Goal: Information Seeking & Learning: Learn about a topic

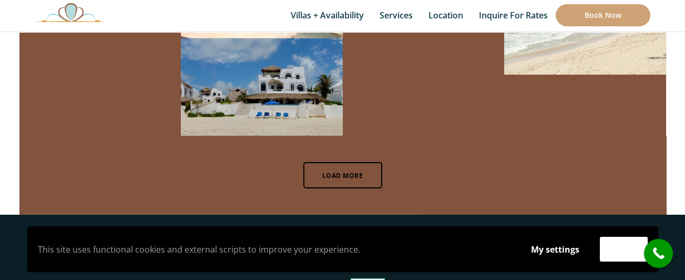
scroll to position [7162, 0]
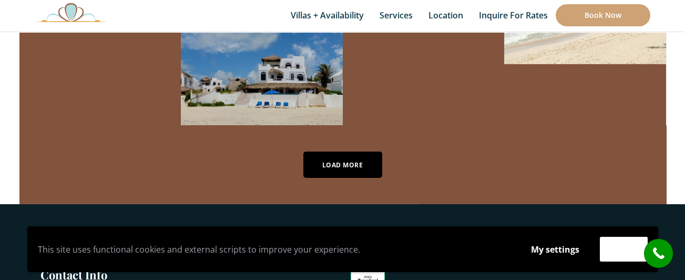
click at [354, 151] on link "Load More" at bounding box center [342, 164] width 79 height 26
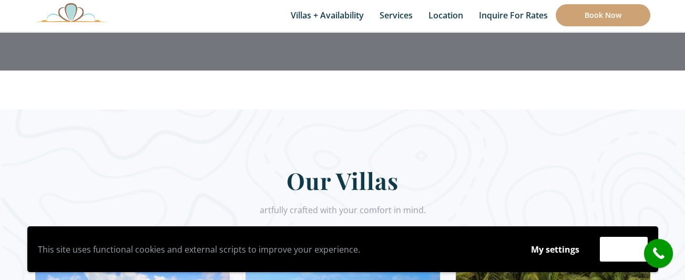
scroll to position [0, 0]
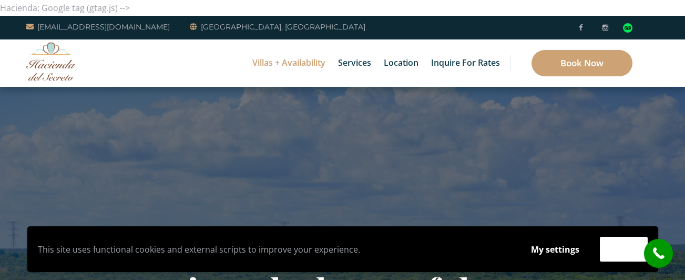
click at [298, 59] on link "Villas + Availability" at bounding box center [289, 62] width 84 height 47
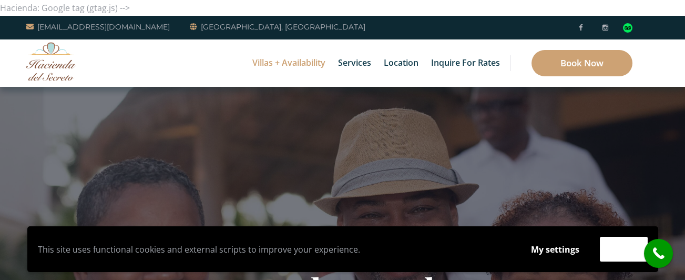
click at [298, 59] on link "Villas + Availability" at bounding box center [289, 62] width 84 height 47
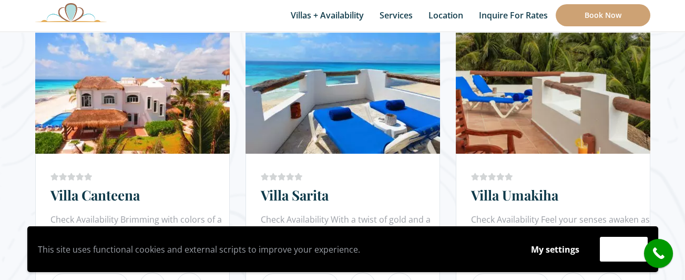
scroll to position [693, 0]
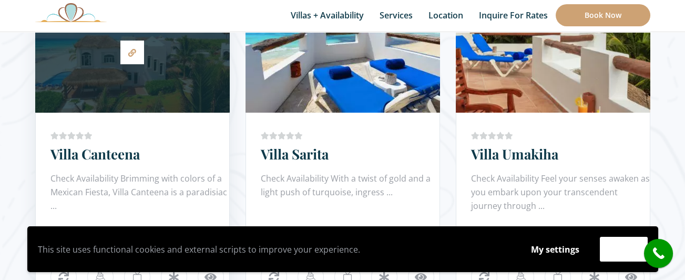
click at [150, 66] on div at bounding box center [132, 52] width 194 height 110
click at [113, 159] on link "Villa Canteena" at bounding box center [94, 153] width 89 height 18
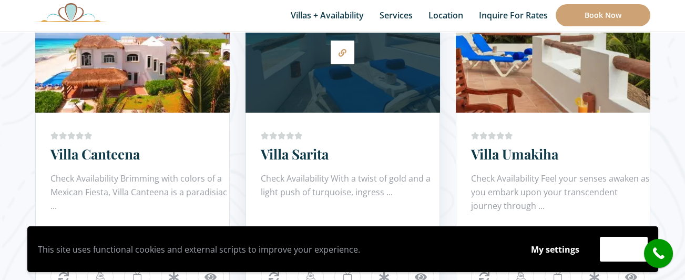
click at [322, 168] on h3 "Villa Sarita" at bounding box center [350, 157] width 179 height 27
click at [309, 141] on ul at bounding box center [350, 135] width 179 height 16
click at [307, 160] on link "Villa Sarita" at bounding box center [295, 153] width 68 height 18
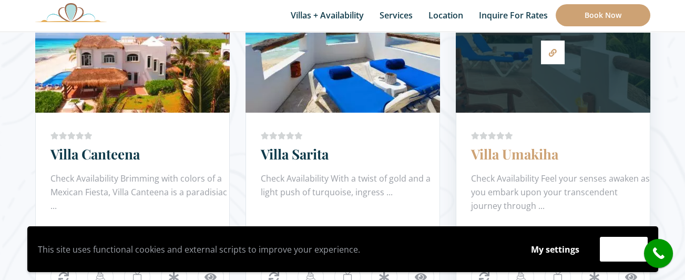
click at [509, 157] on link "Villa Umakiha" at bounding box center [514, 153] width 87 height 18
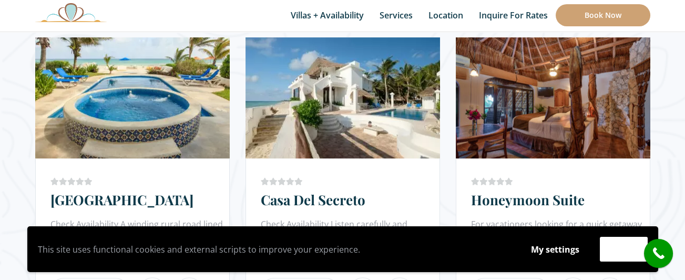
scroll to position [1029, 0]
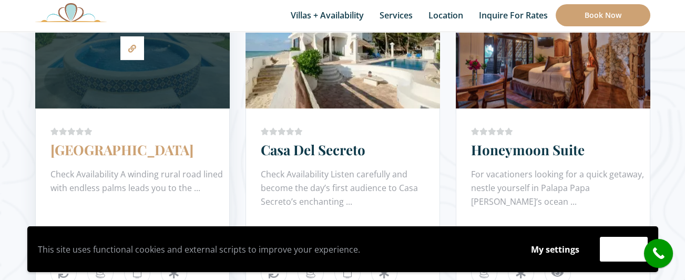
click at [123, 152] on link "[GEOGRAPHIC_DATA]" at bounding box center [121, 149] width 143 height 18
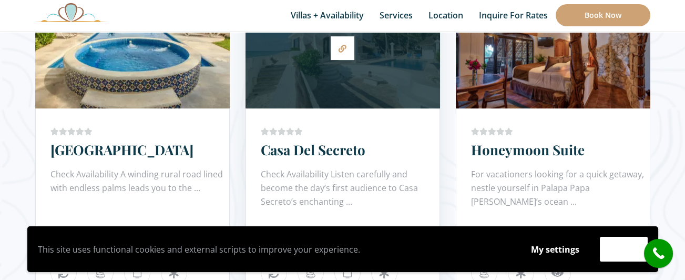
click at [336, 102] on div at bounding box center [342, 48] width 194 height 110
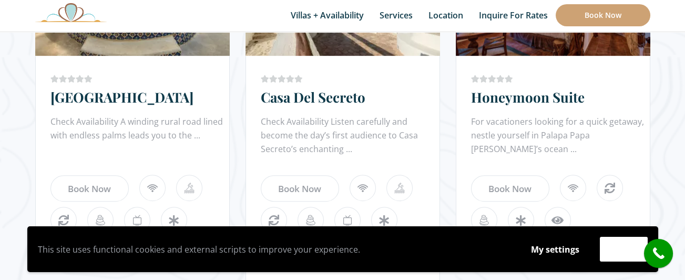
scroll to position [1099, 0]
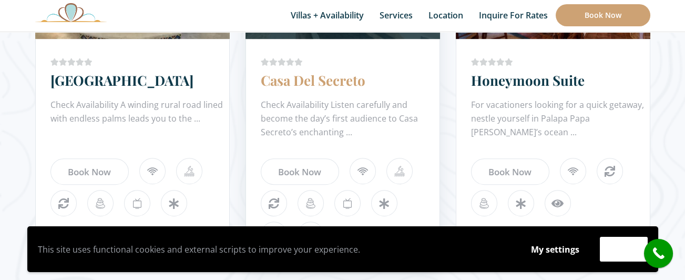
click at [319, 80] on link "Casa Del Secreto" at bounding box center [313, 80] width 105 height 18
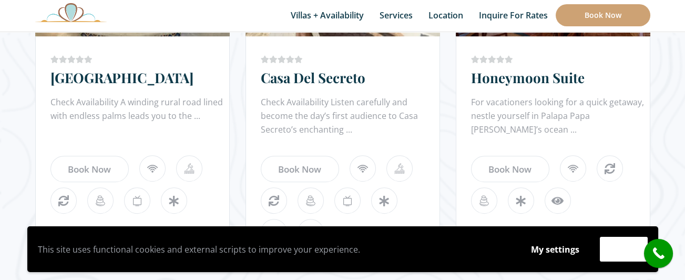
scroll to position [1051, 0]
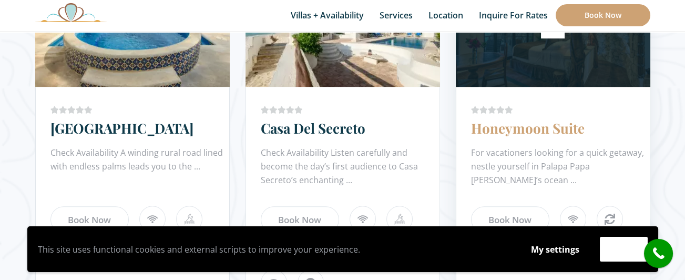
click at [530, 131] on link "Honeymoon Suite" at bounding box center [527, 128] width 113 height 18
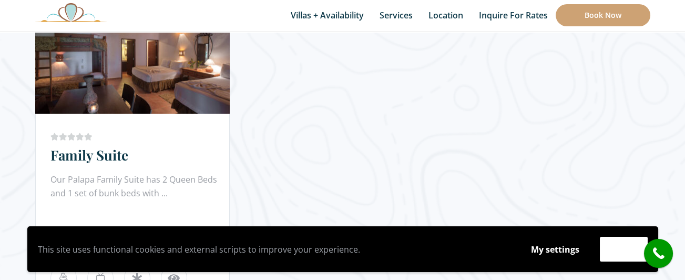
scroll to position [1405, 0]
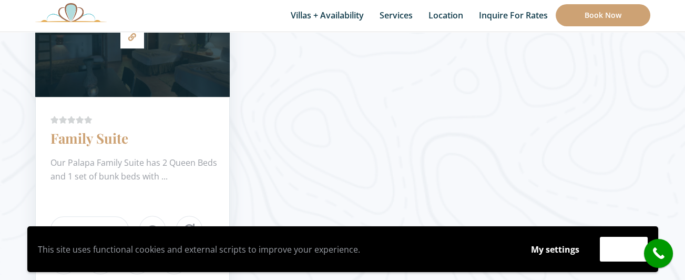
click at [91, 137] on link "Family Suite" at bounding box center [89, 138] width 78 height 18
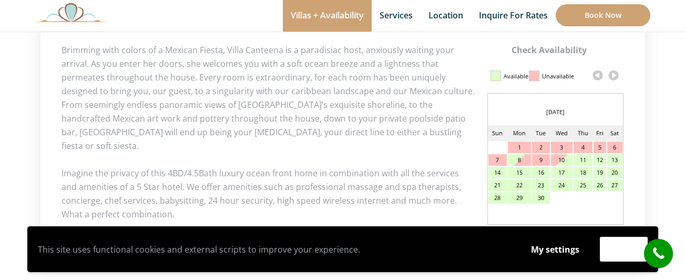
scroll to position [520, 0]
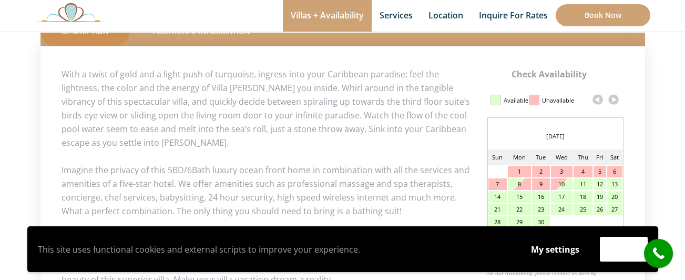
scroll to position [337, 0]
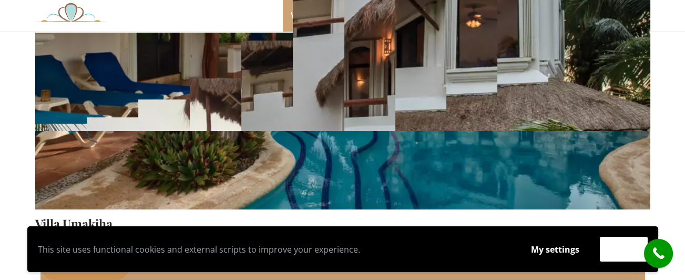
scroll to position [246, 0]
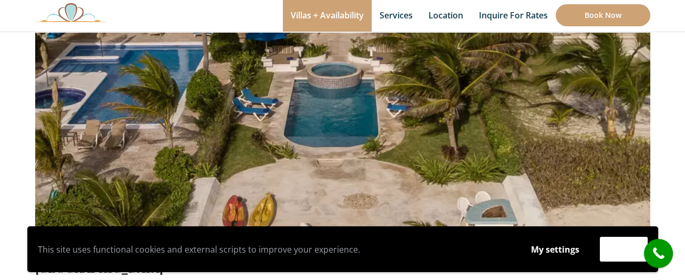
scroll to position [219, 0]
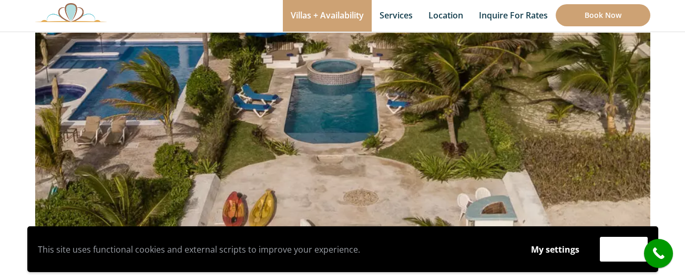
click at [551, 106] on img at bounding box center [342, 47] width 615 height 410
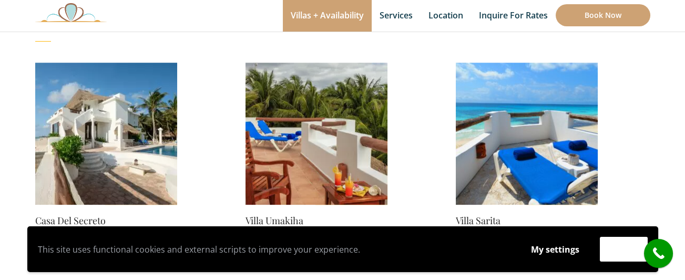
scroll to position [920, 0]
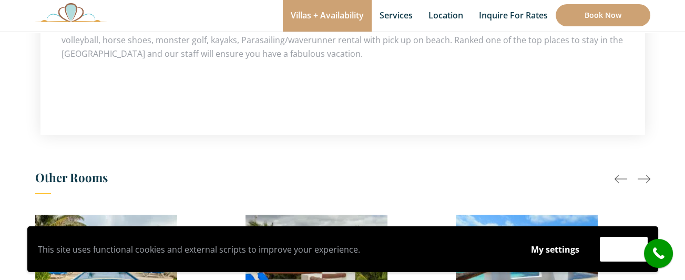
scroll to position [832, 0]
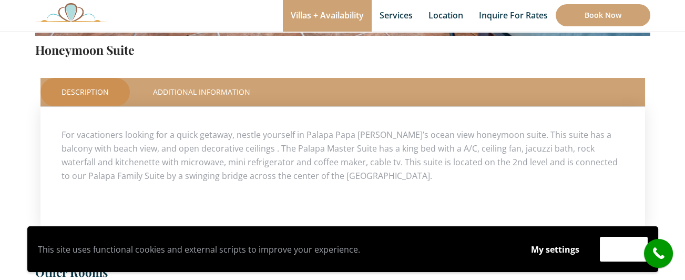
scroll to position [437, 0]
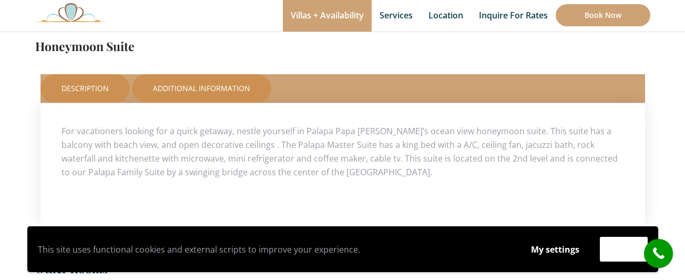
click at [235, 97] on link "Additional Information" at bounding box center [201, 88] width 139 height 28
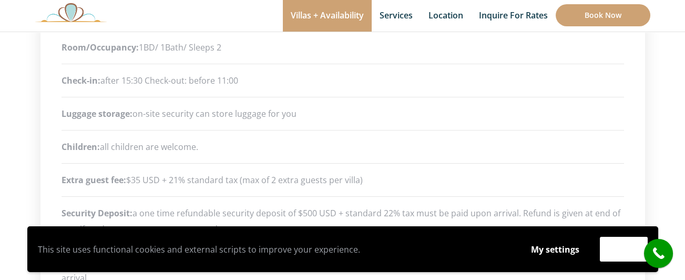
scroll to position [523, 0]
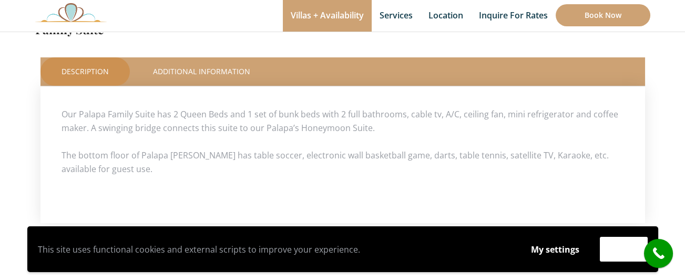
scroll to position [451, 0]
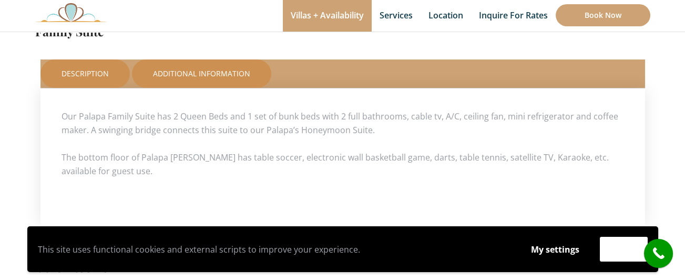
click at [209, 70] on link "Additional Information" at bounding box center [201, 73] width 139 height 28
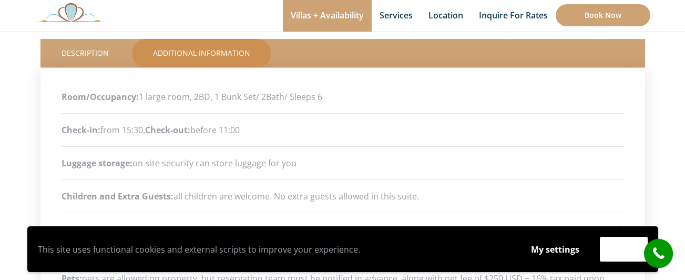
scroll to position [458, 0]
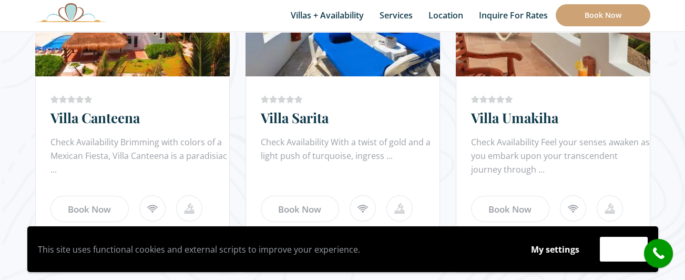
scroll to position [708, 0]
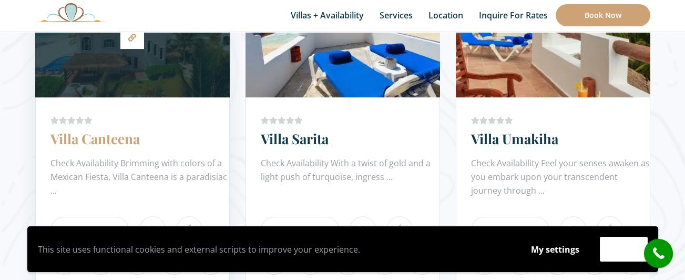
click at [124, 139] on link "Villa Canteena" at bounding box center [94, 138] width 89 height 18
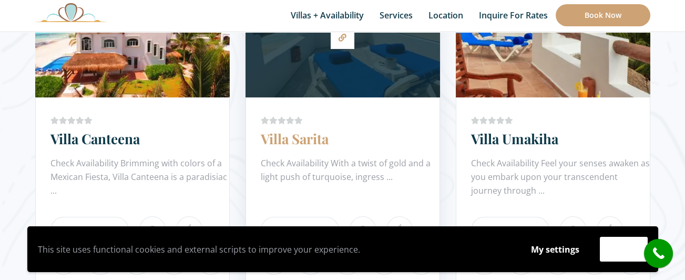
click at [293, 137] on link "Villa Sarita" at bounding box center [295, 138] width 68 height 18
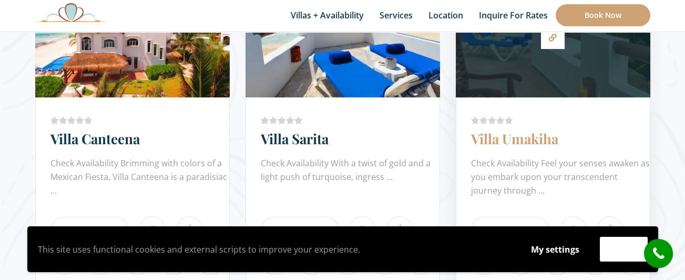
click at [477, 137] on link "Villa Umakiha" at bounding box center [514, 138] width 87 height 18
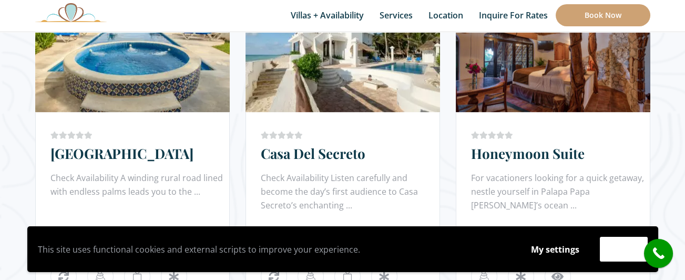
scroll to position [1047, 0]
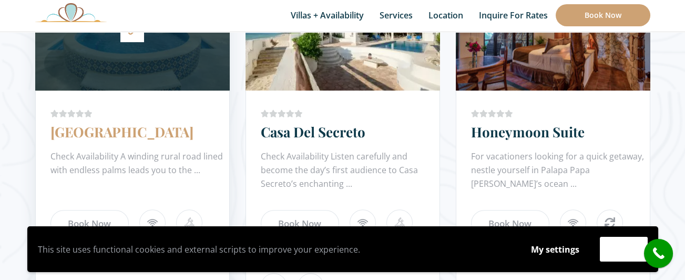
click at [86, 135] on link "[GEOGRAPHIC_DATA]" at bounding box center [121, 131] width 143 height 18
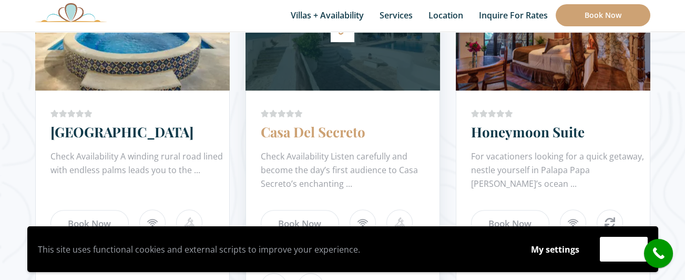
click at [311, 132] on link "Casa Del Secreto" at bounding box center [313, 131] width 105 height 18
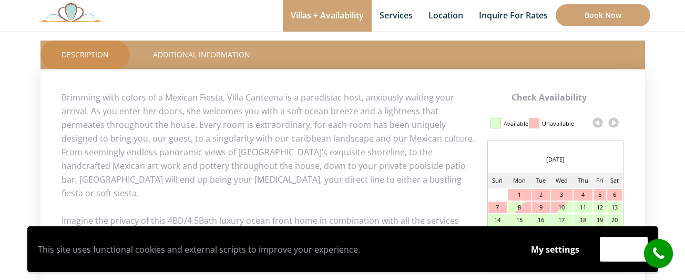
scroll to position [449, 0]
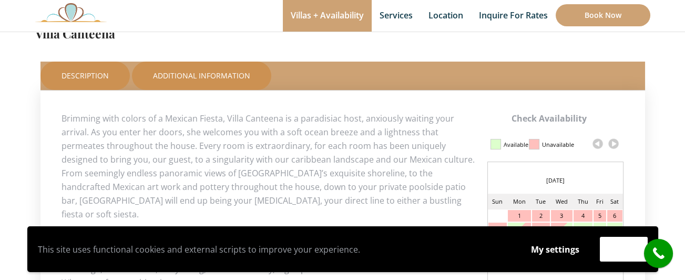
click at [229, 70] on link "Additional Information" at bounding box center [201, 75] width 139 height 28
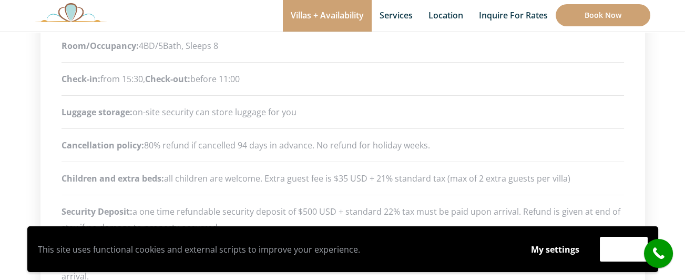
scroll to position [519, 0]
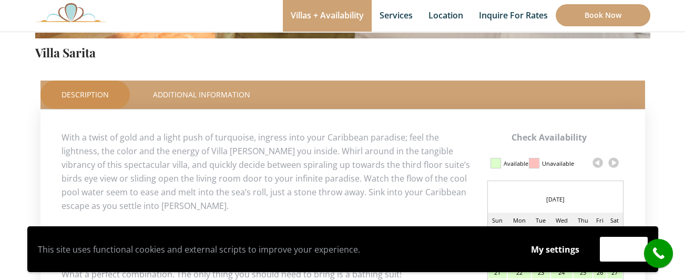
scroll to position [434, 0]
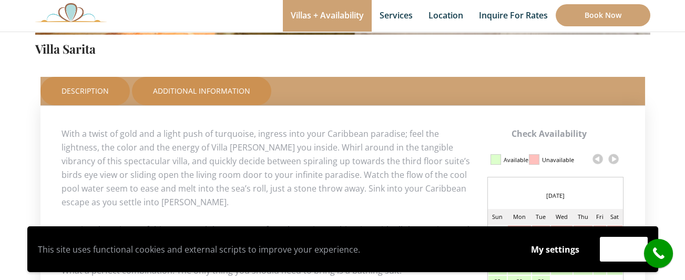
click at [231, 89] on link "Additional Information" at bounding box center [201, 91] width 139 height 28
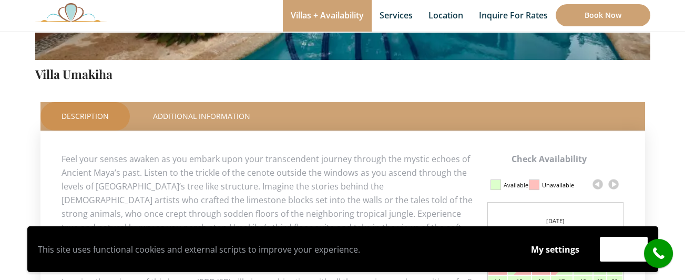
scroll to position [412, 0]
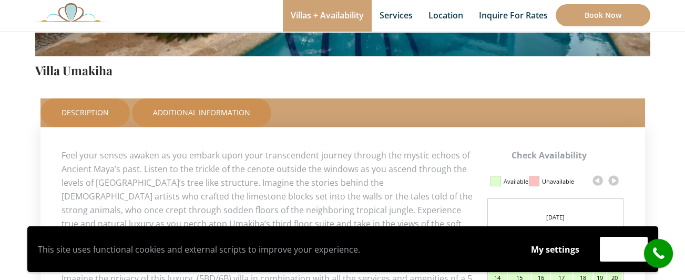
click at [194, 105] on link "Additional Information" at bounding box center [201, 112] width 139 height 28
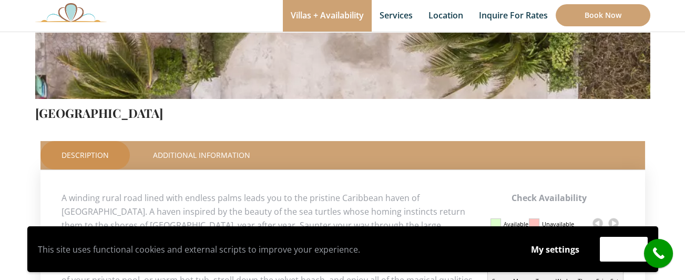
scroll to position [376, 0]
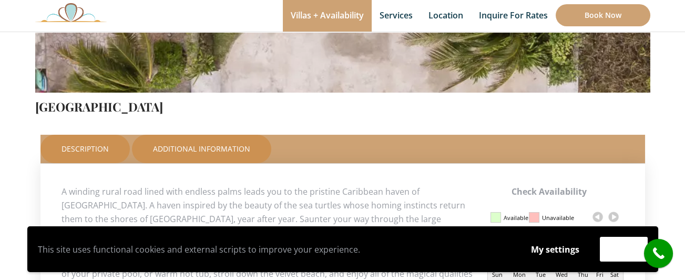
click at [231, 149] on link "Additional Information" at bounding box center [201, 149] width 139 height 28
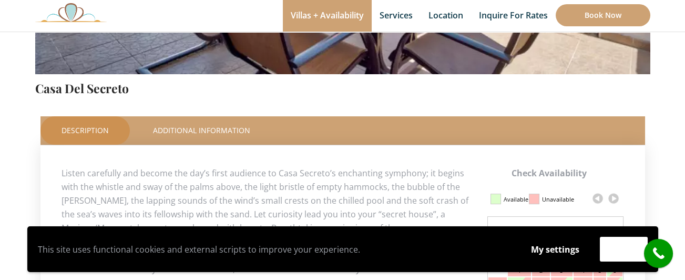
scroll to position [401, 0]
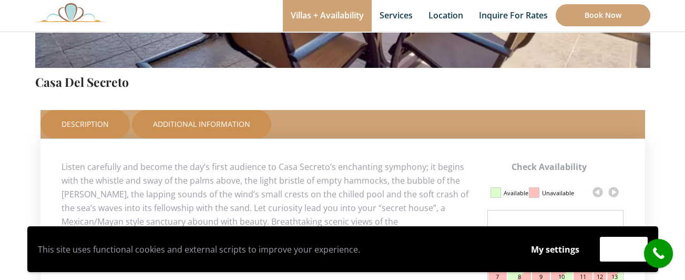
click at [197, 128] on link "Additional Information" at bounding box center [201, 124] width 139 height 28
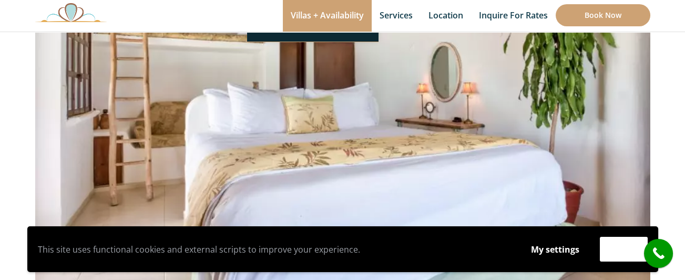
scroll to position [187, 0]
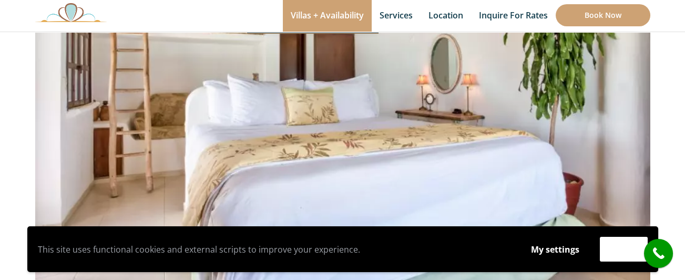
click at [568, 123] on img at bounding box center [342, 79] width 615 height 410
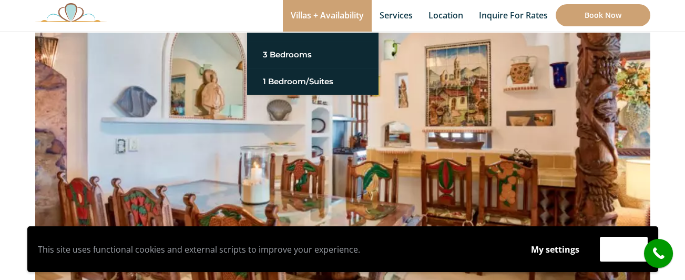
scroll to position [108, 0]
